Goal: Transaction & Acquisition: Subscribe to service/newsletter

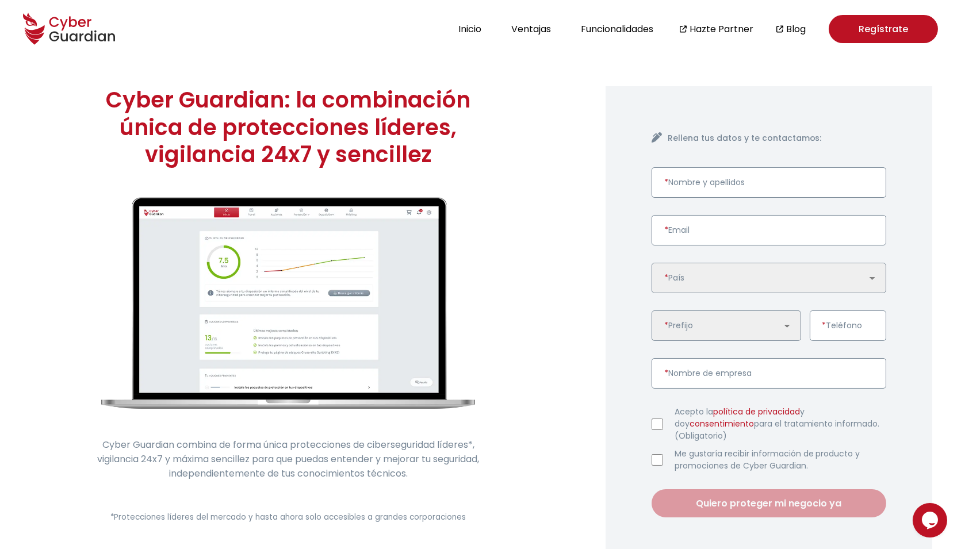
click at [880, 26] on link "Regístrate" at bounding box center [883, 29] width 109 height 28
